Goal: Task Accomplishment & Management: Complete application form

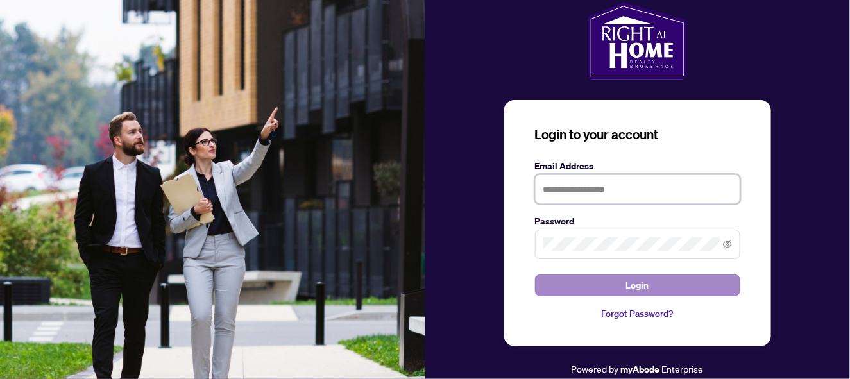
type input "**********"
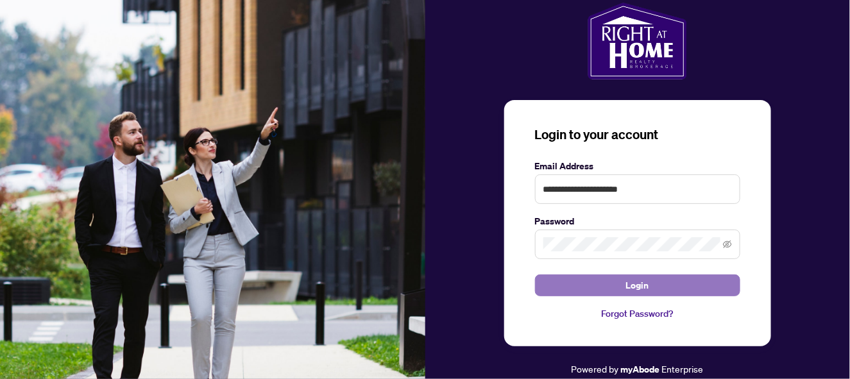
click at [665, 287] on button "Login" at bounding box center [637, 285] width 205 height 22
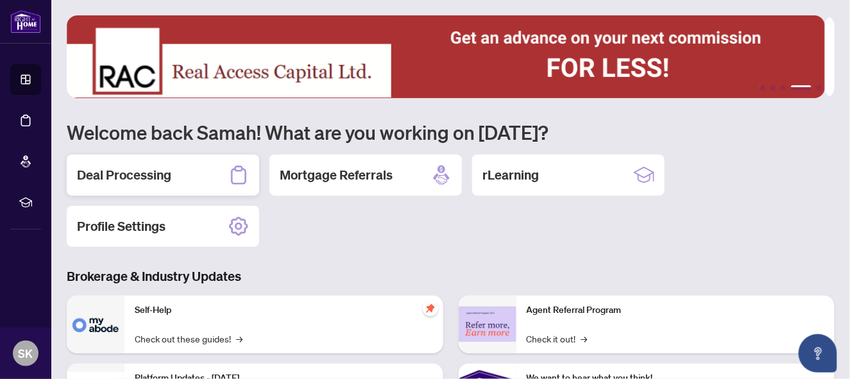
click at [175, 180] on div "Deal Processing" at bounding box center [163, 175] width 192 height 41
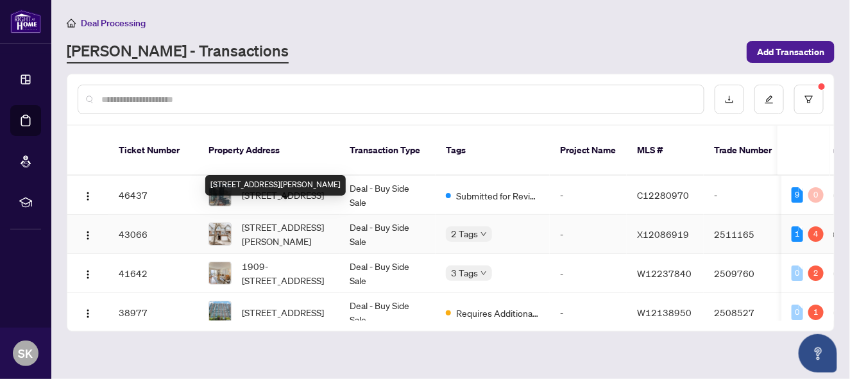
click at [288, 220] on span "[STREET_ADDRESS][PERSON_NAME]" at bounding box center [285, 234] width 87 height 28
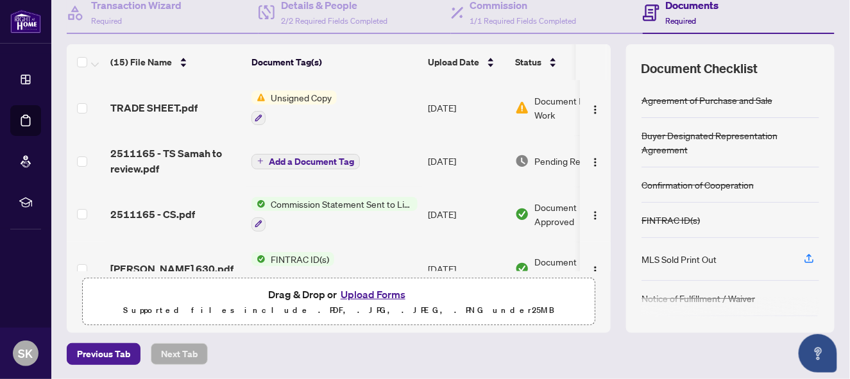
scroll to position [175, 0]
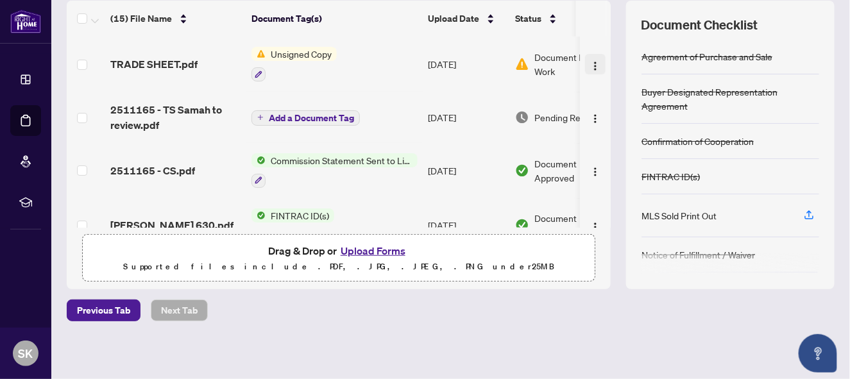
click at [590, 61] on img "button" at bounding box center [595, 66] width 10 height 10
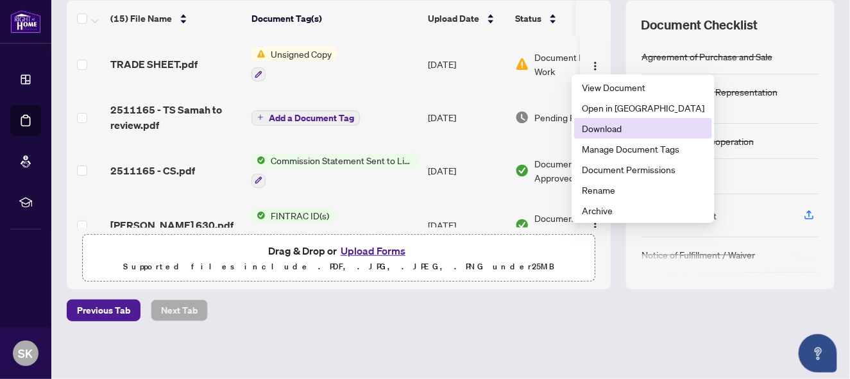
click at [589, 129] on span "Download" at bounding box center [643, 128] width 122 height 14
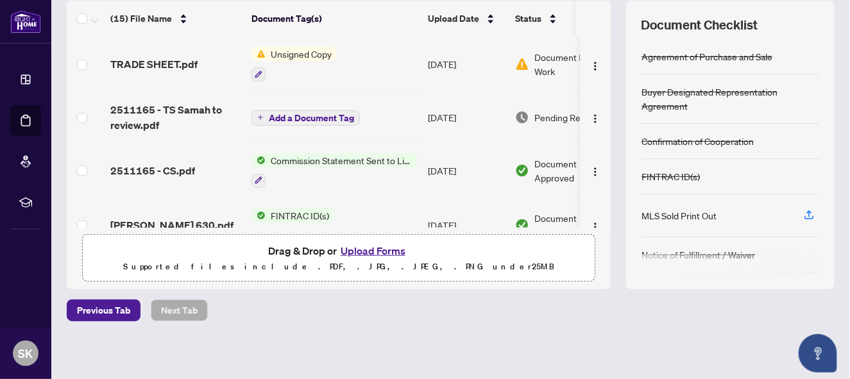
click at [358, 247] on button "Upload Forms" at bounding box center [373, 250] width 72 height 17
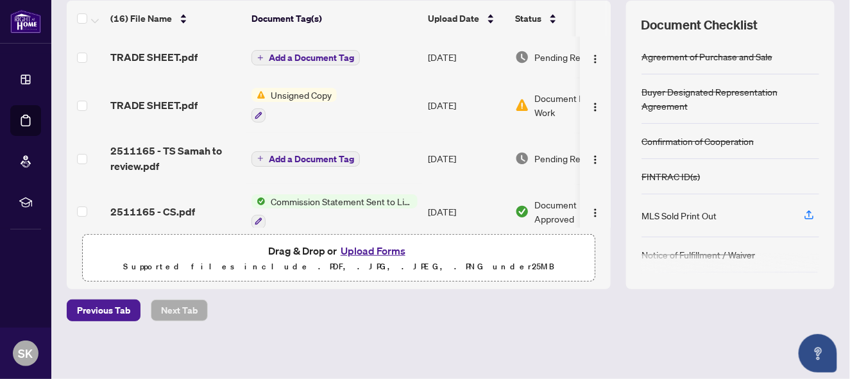
click at [602, 97] on div "(16) File Name Document Tag(s) Upload Date Status TRADE SHEET.pdf Add a Documen…" at bounding box center [451, 145] width 768 height 289
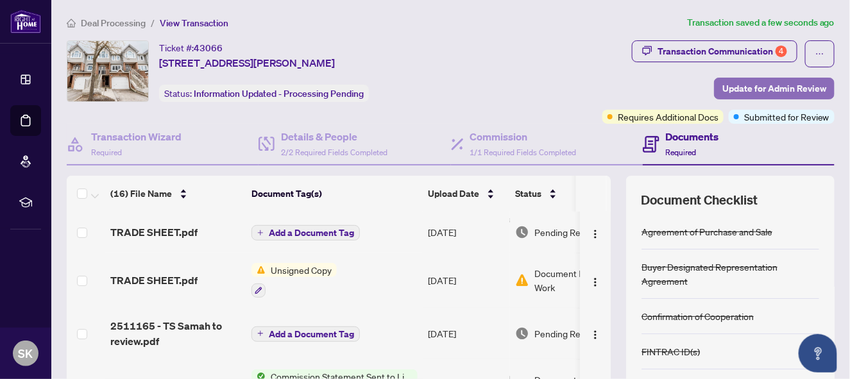
click at [743, 84] on span "Update for Admin Review" at bounding box center [774, 88] width 104 height 21
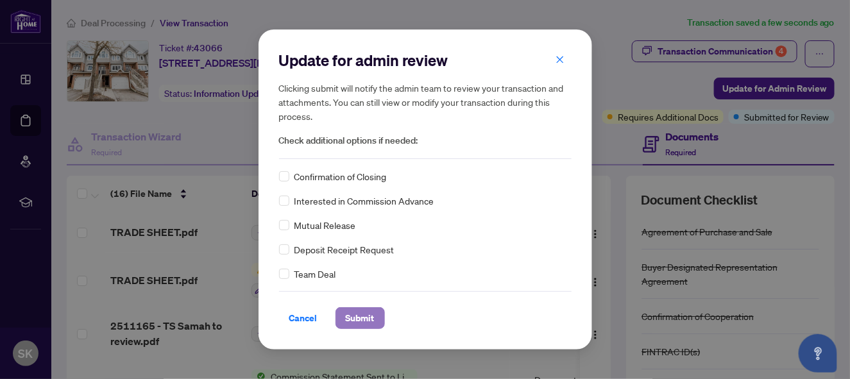
click at [357, 316] on span "Submit" at bounding box center [360, 318] width 29 height 21
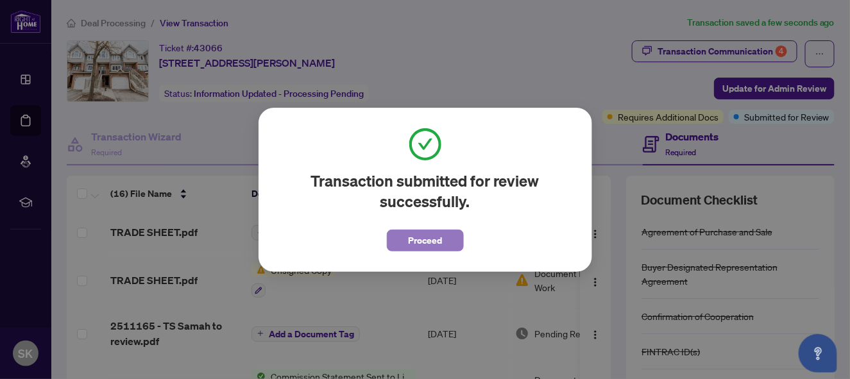
click at [434, 230] on span "Proceed" at bounding box center [425, 240] width 34 height 21
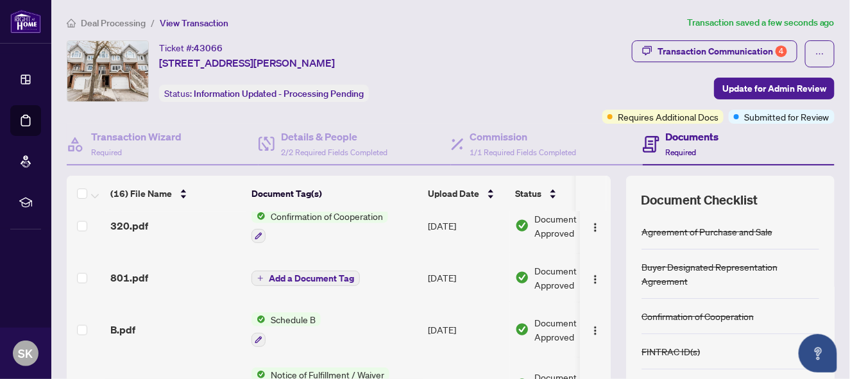
scroll to position [492, 0]
